Goal: Task Accomplishment & Management: Use online tool/utility

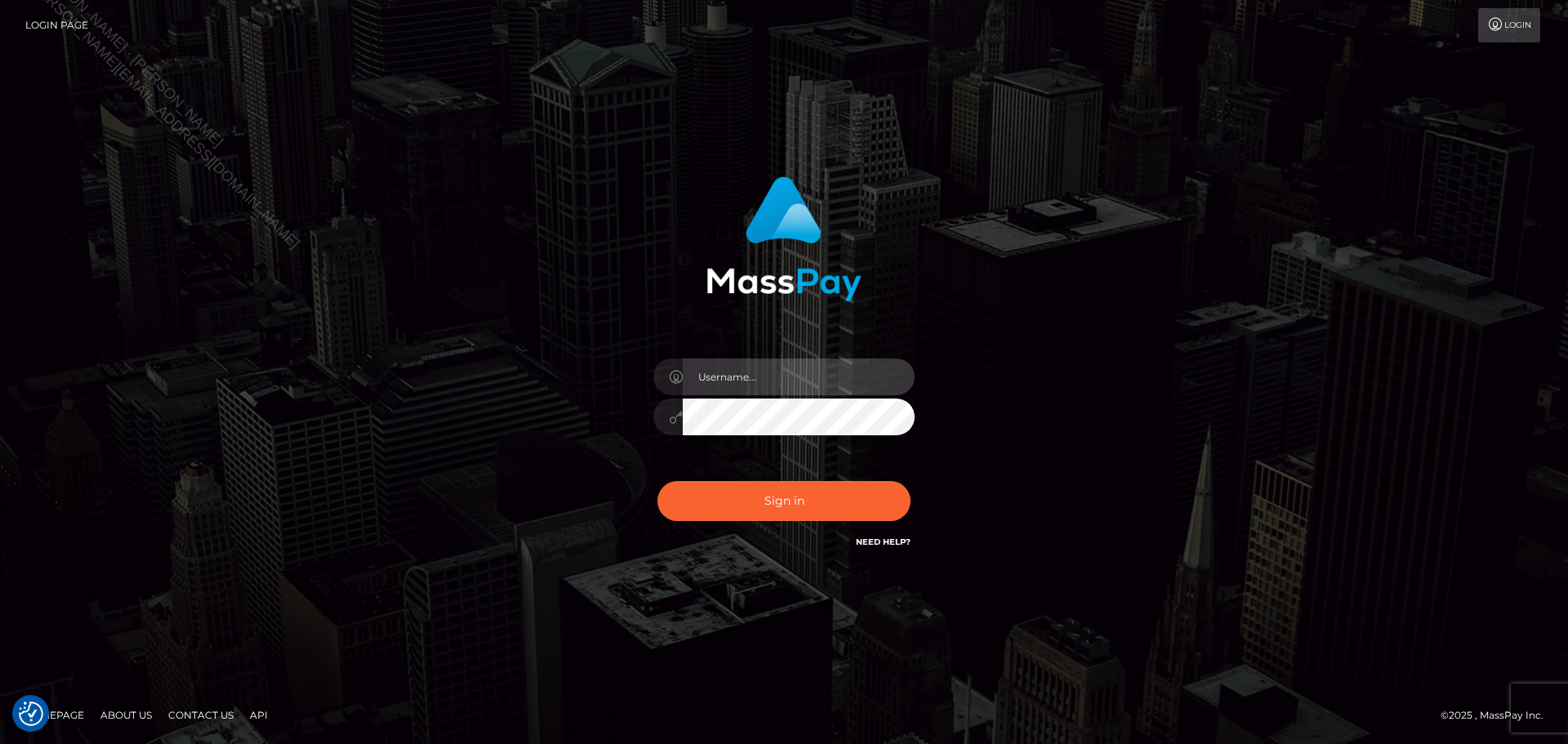
click at [803, 362] on input "text" at bounding box center [799, 377] width 232 height 37
type input "Seleen"
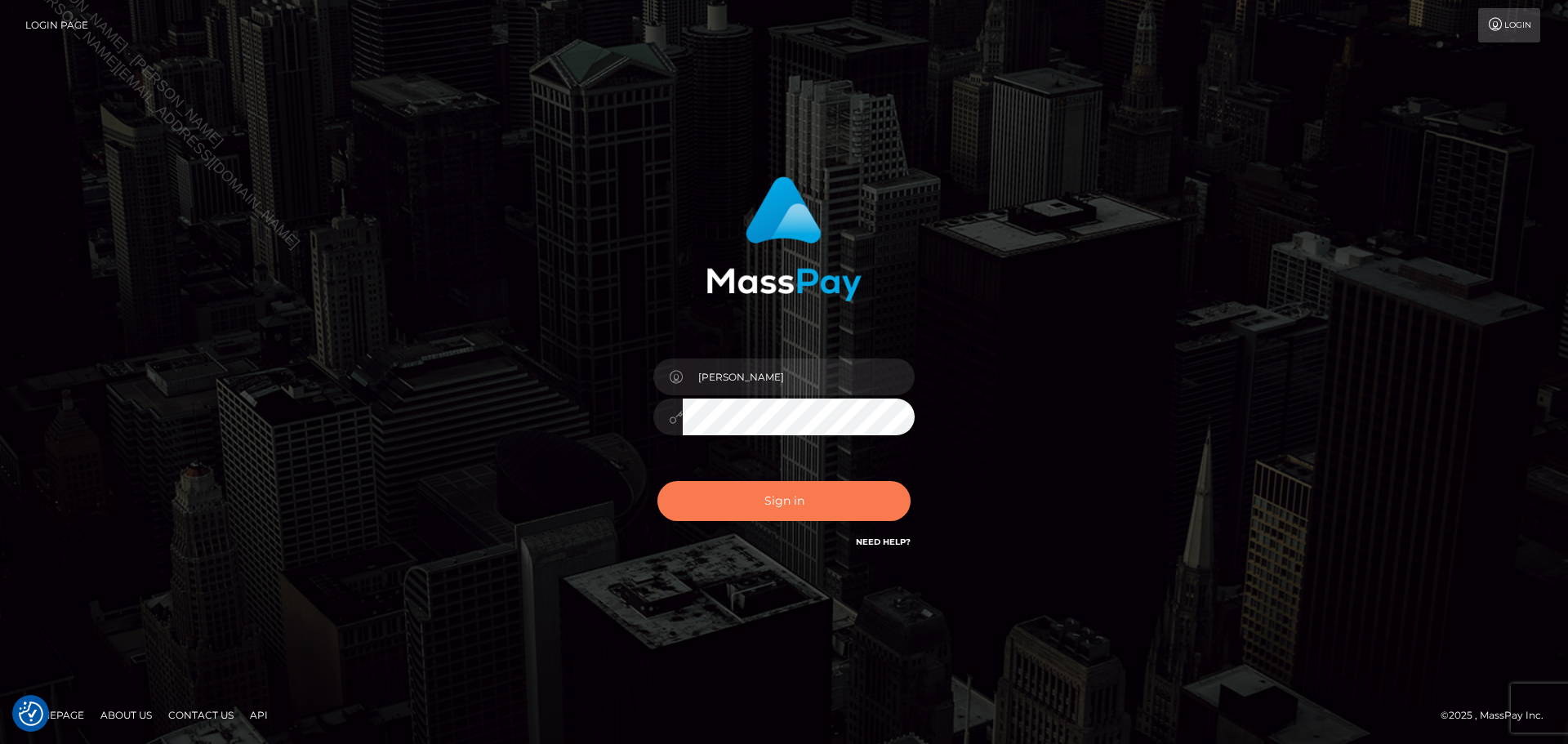
click at [767, 515] on button "Sign in" at bounding box center [784, 500] width 253 height 40
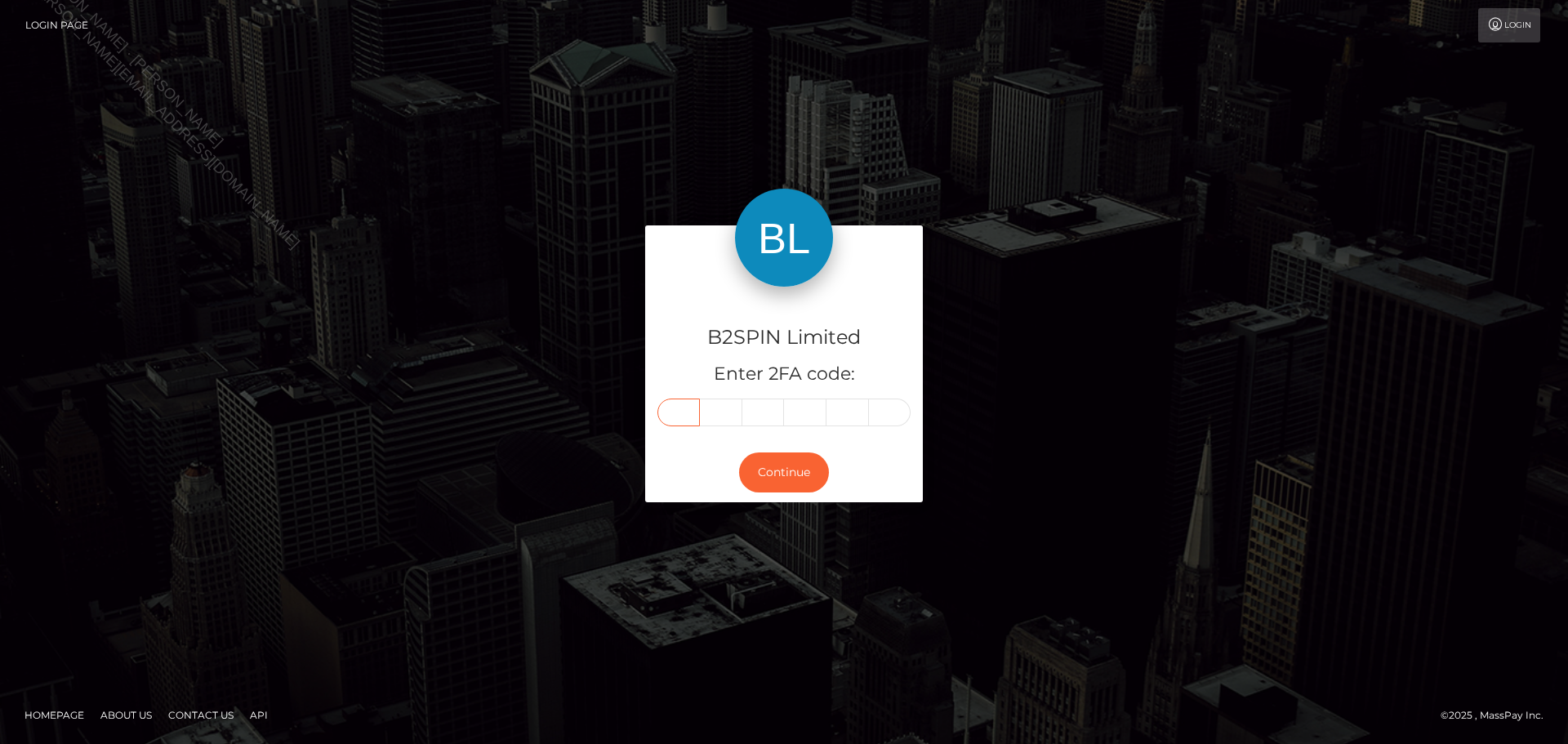
paste input "6"
type input "6"
type input "4"
type input "6"
type input "5"
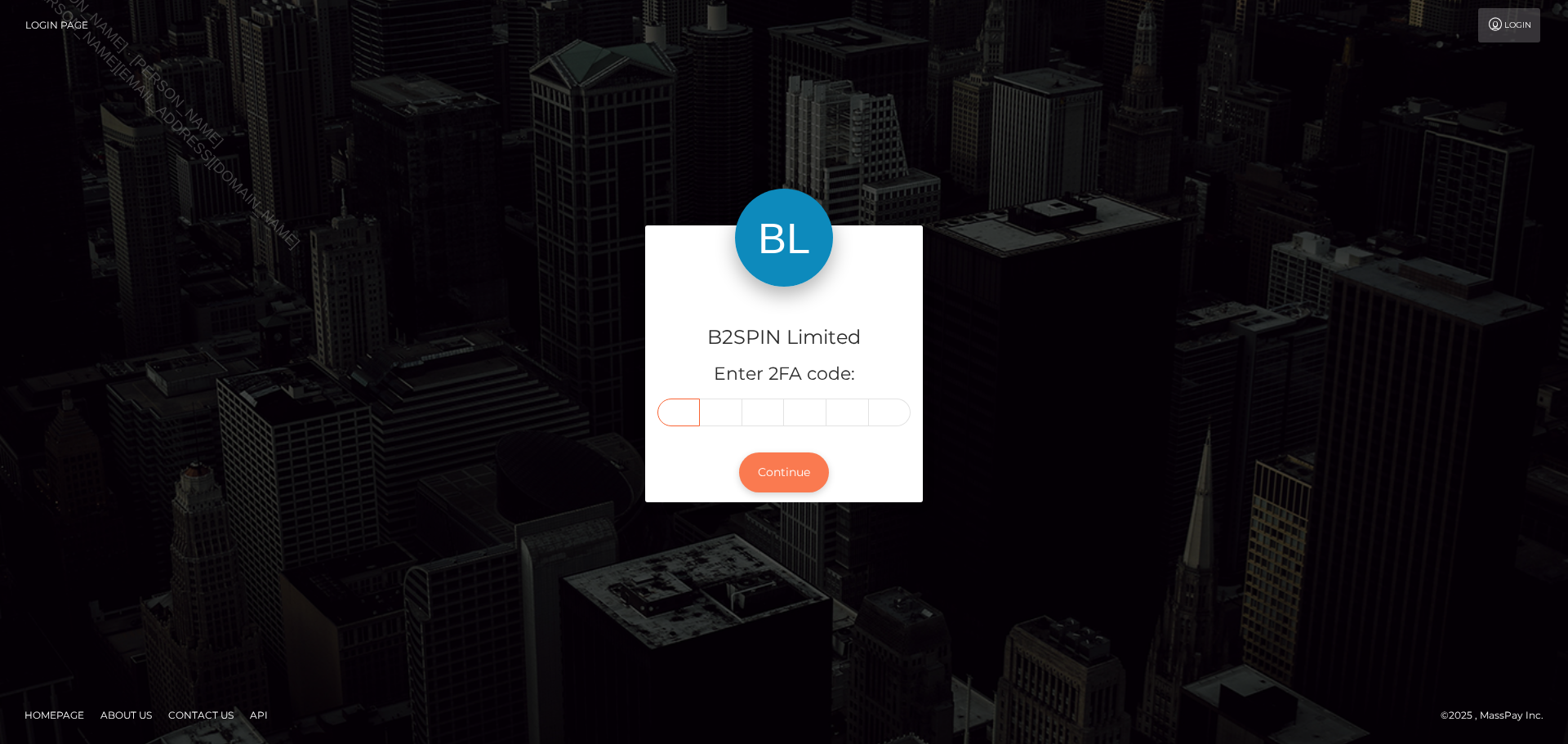
type input "9"
type input "6"
click at [795, 485] on button "Continue" at bounding box center [784, 472] width 90 height 40
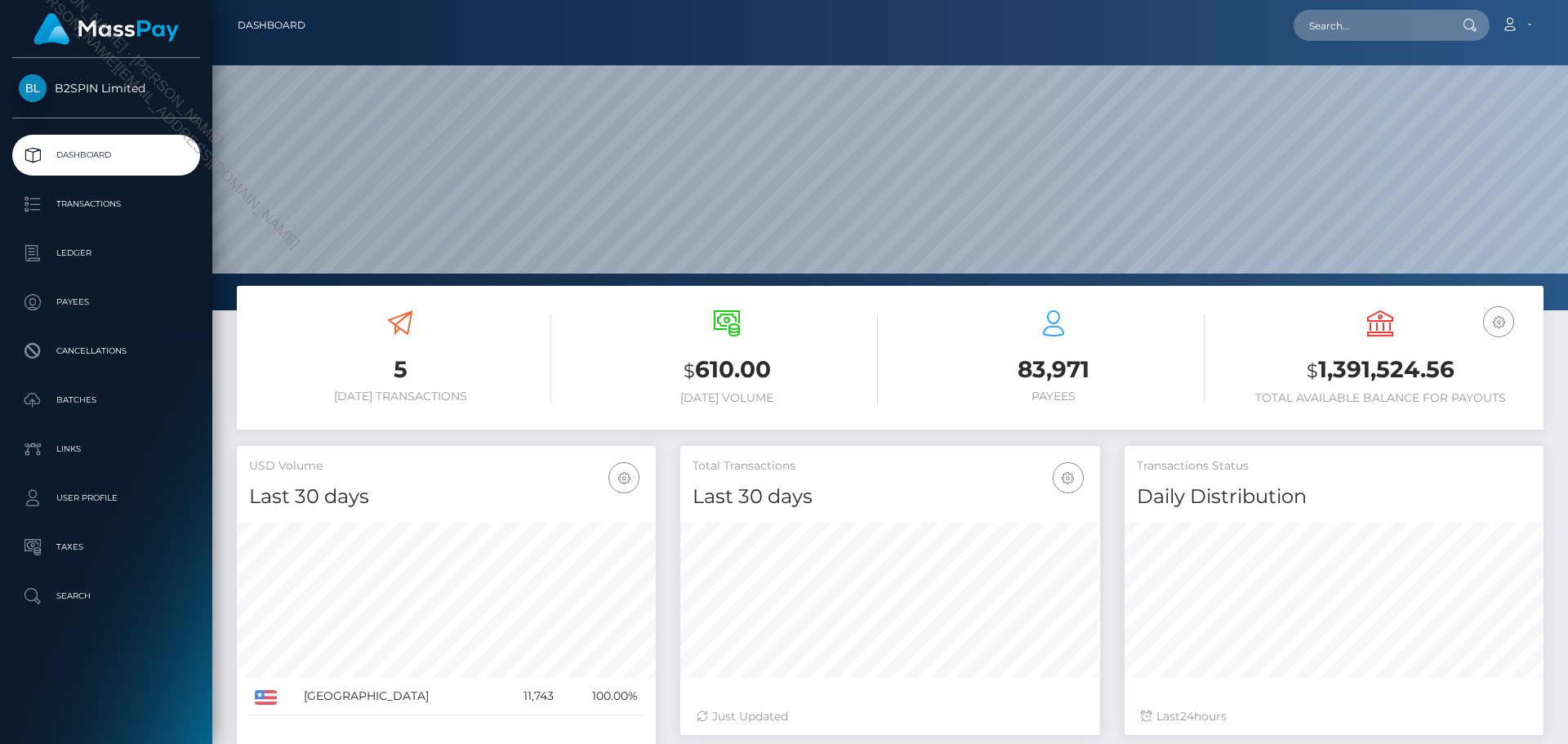
scroll to position [290, 420]
click at [100, 196] on p "Transactions" at bounding box center [106, 204] width 175 height 24
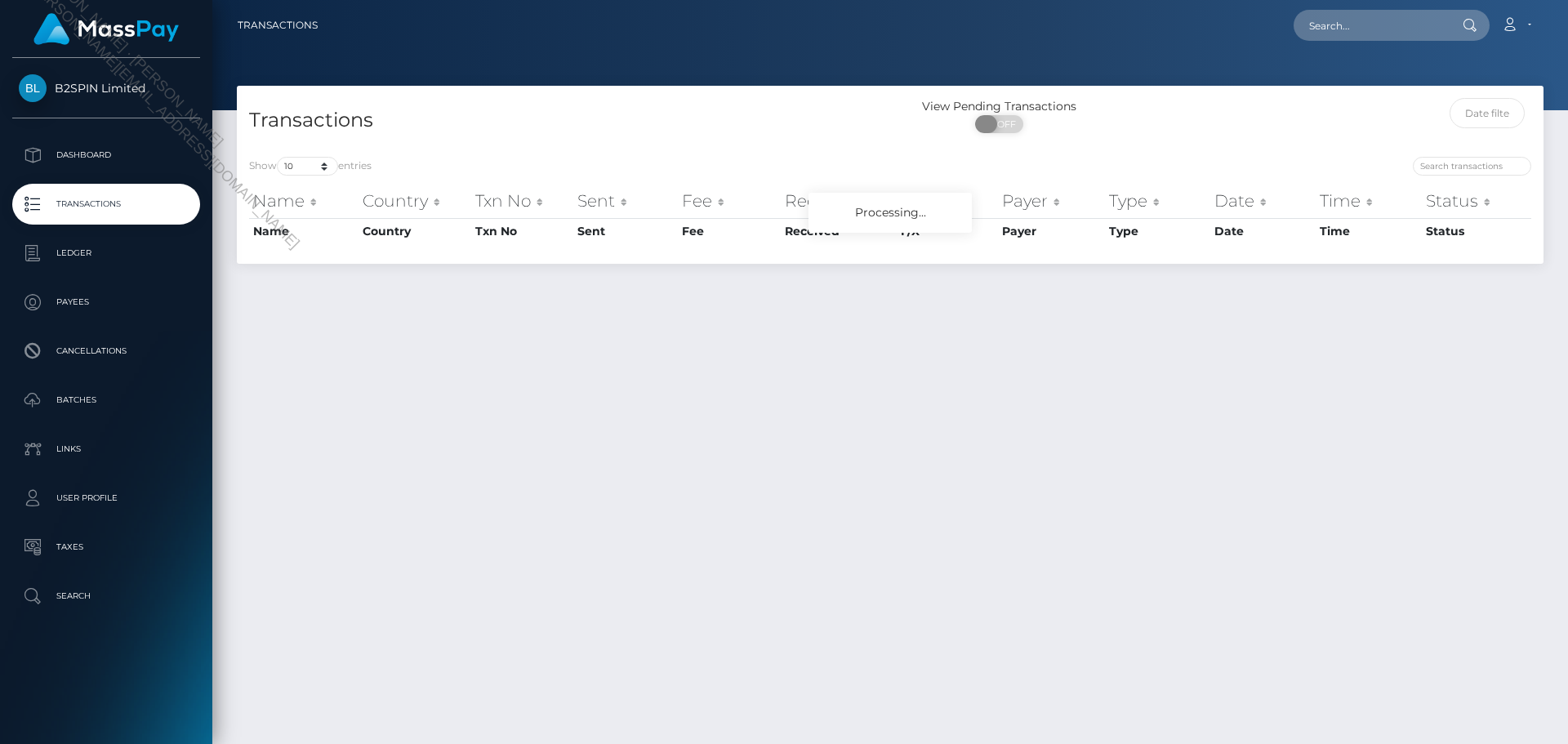
click at [986, 123] on span at bounding box center [986, 123] width 22 height 18
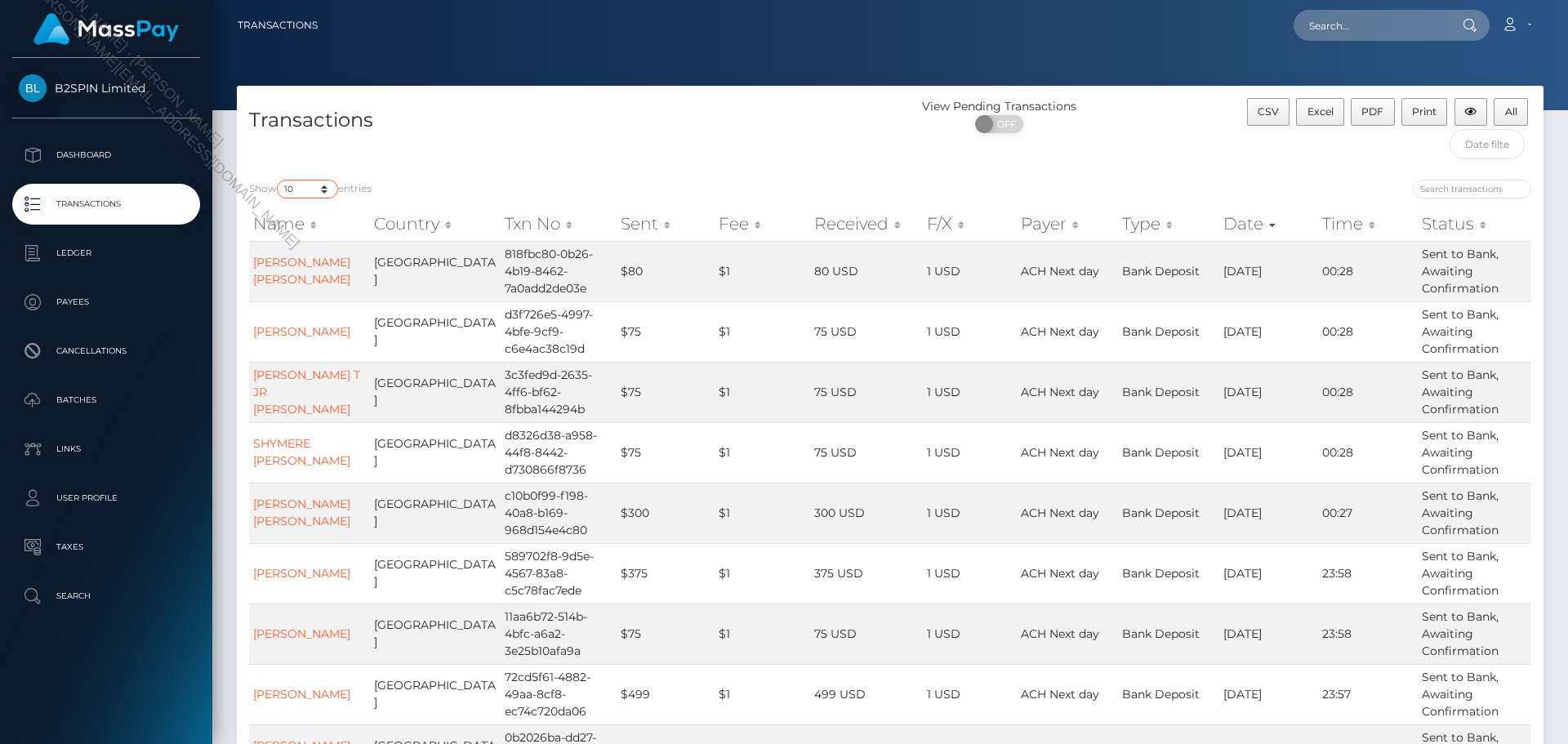
click at [308, 188] on select "10 25 50 100 250 500 1,000 3,500" at bounding box center [308, 189] width 61 height 19
select select "3500"
click at [279, 180] on select "10 25 50 100 250 500 1,000 3,500" at bounding box center [308, 189] width 61 height 19
click at [986, 118] on span at bounding box center [986, 123] width 22 height 18
checkbox input "true"
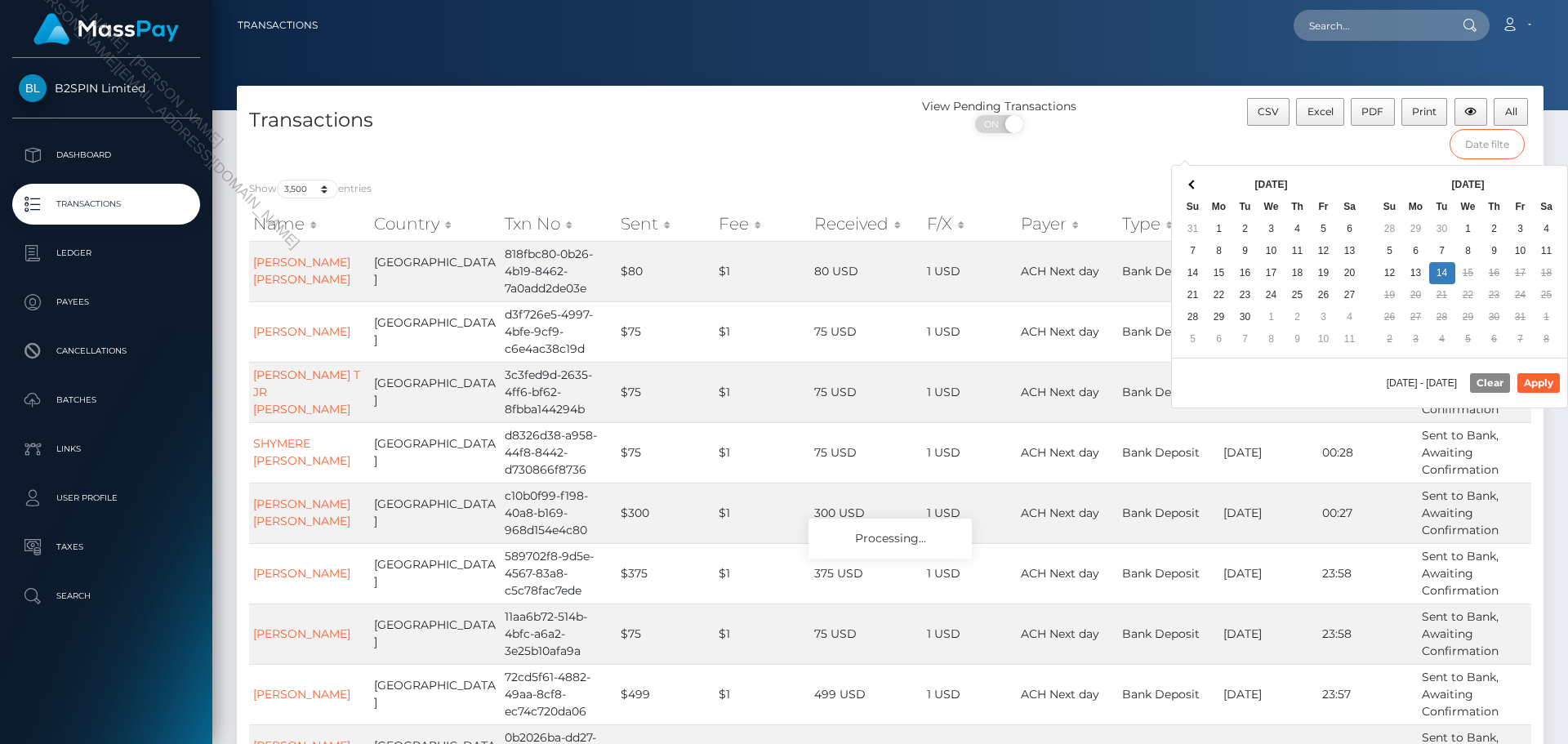
click at [1489, 141] on input "text" at bounding box center [1487, 144] width 76 height 31
click at [1365, 178] on div "[DATE] Su Mo Tu We Th Fr Sa 31 1 2 3 4 5 6 7 8 9 10 11 12 13 14 15 16 17 18 19 …" at bounding box center [1274, 261] width 191 height 179
click at [1553, 384] on button "Apply" at bounding box center [1539, 383] width 43 height 19
type input "[DATE] - [DATE]"
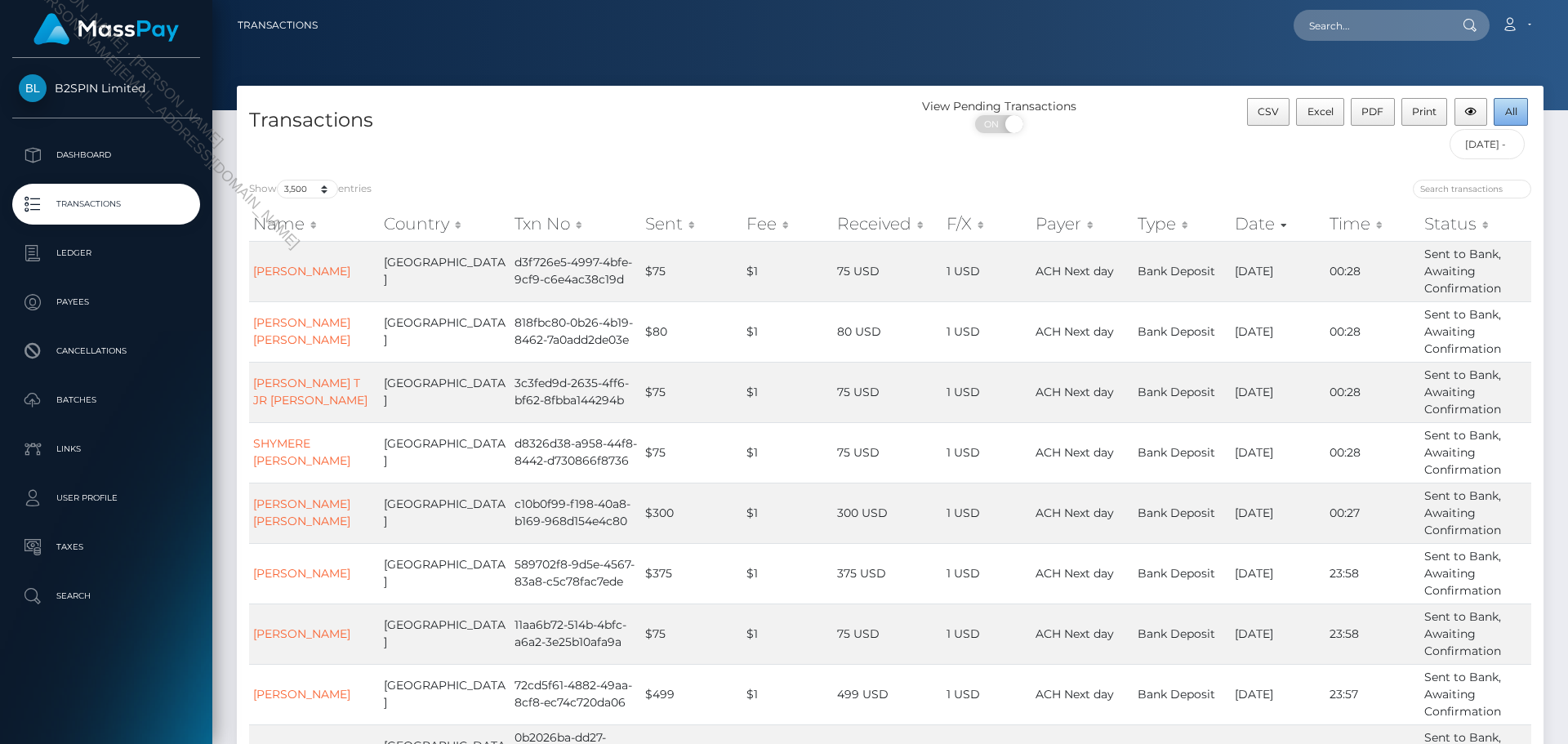
click at [1511, 107] on span "All" at bounding box center [1511, 111] width 12 height 12
